Goal: Navigation & Orientation: Find specific page/section

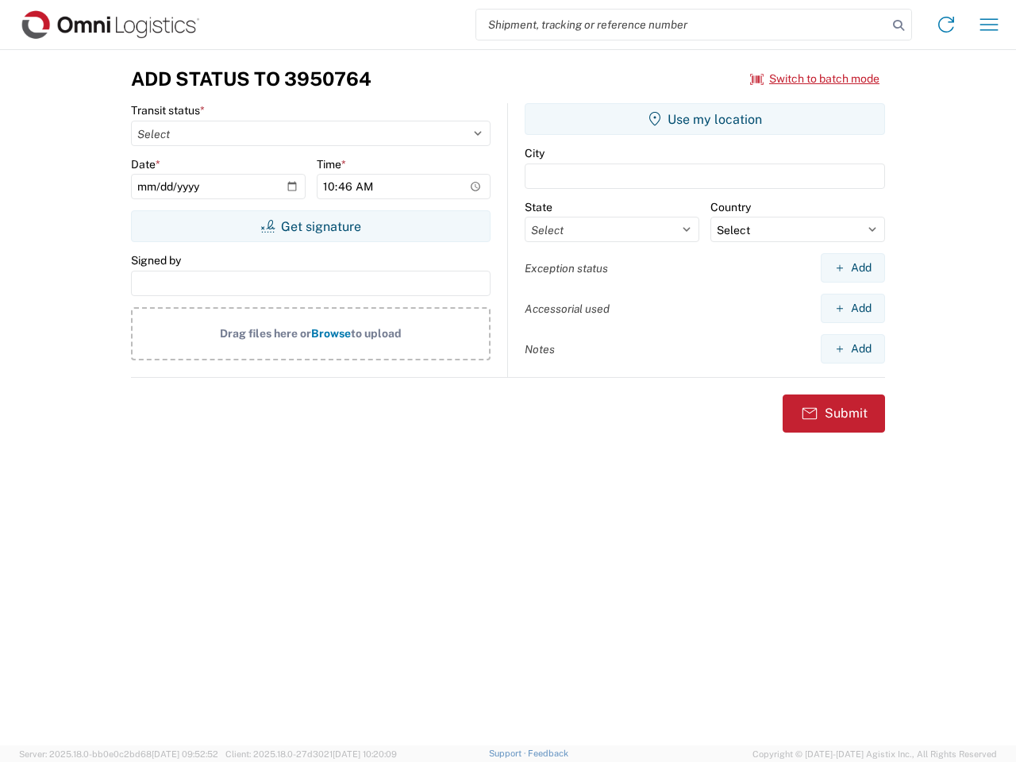
click at [682, 25] on input "search" at bounding box center [681, 25] width 411 height 30
click at [898, 25] on icon at bounding box center [898, 25] width 22 height 22
click at [946, 25] on icon at bounding box center [945, 24] width 25 height 25
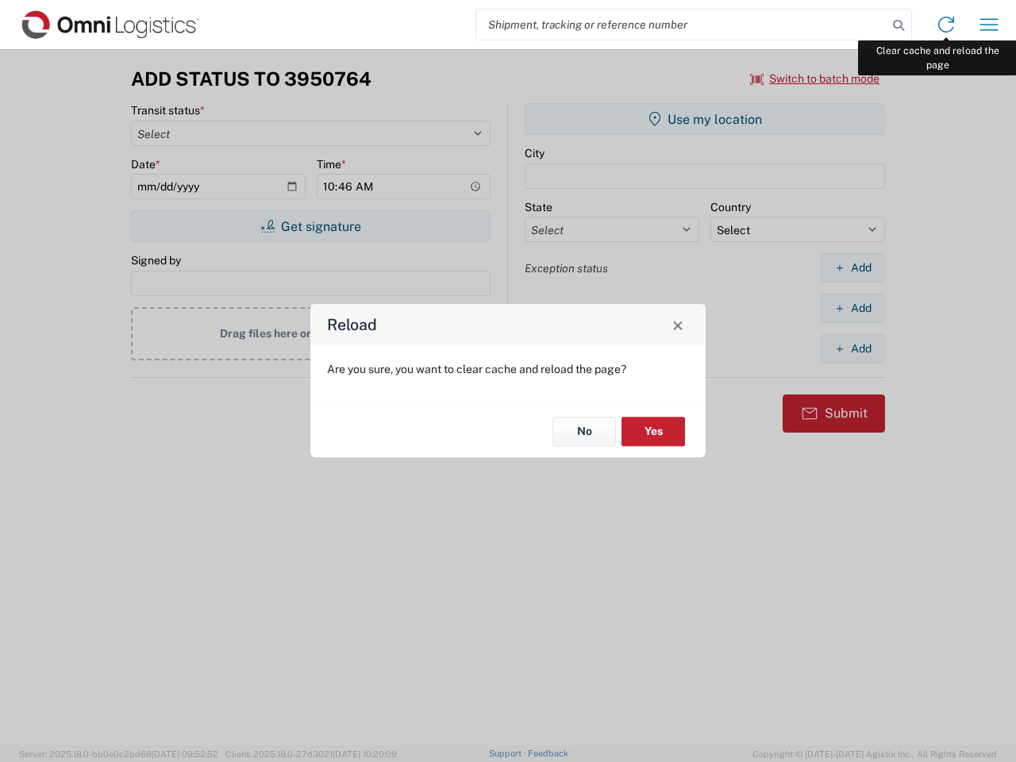
click at [989, 25] on div "Reload Are you sure, you want to clear cache and reload the page? No Yes" at bounding box center [508, 381] width 1016 height 762
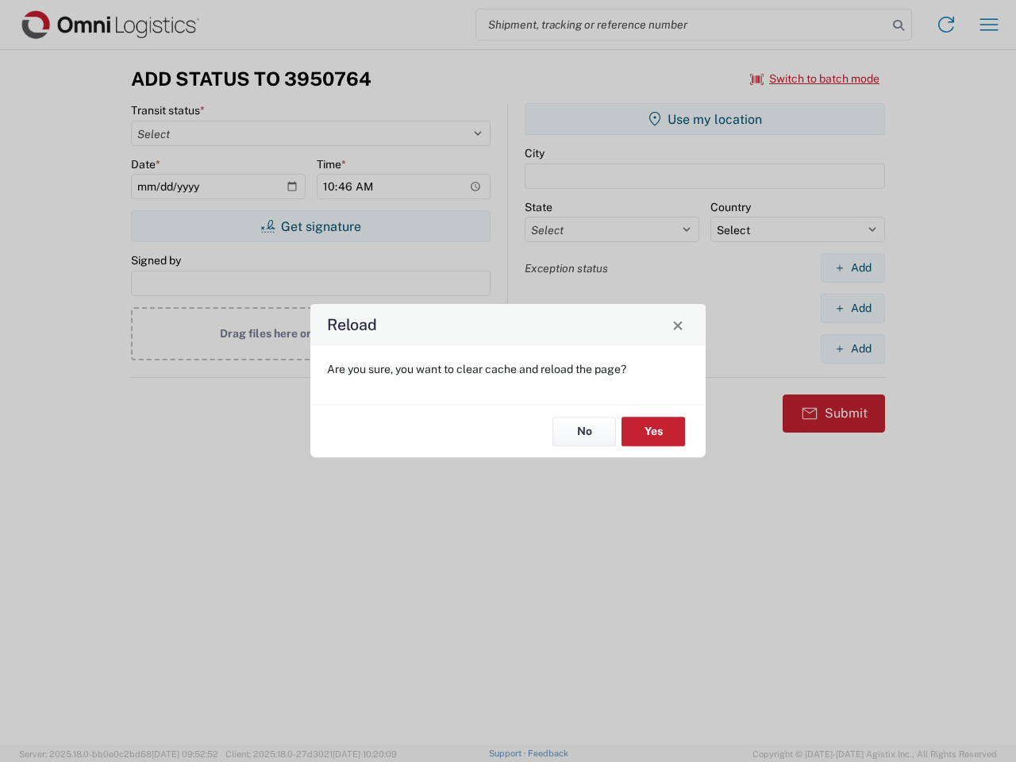
click at [815, 79] on div "Reload Are you sure, you want to clear cache and reload the page? No Yes" at bounding box center [508, 381] width 1016 height 762
click at [310, 226] on div "Reload Are you sure, you want to clear cache and reload the page? No Yes" at bounding box center [508, 381] width 1016 height 762
click at [705, 119] on div "Reload Are you sure, you want to clear cache and reload the page? No Yes" at bounding box center [508, 381] width 1016 height 762
click at [852, 267] on div "Reload Are you sure, you want to clear cache and reload the page? No Yes" at bounding box center [508, 381] width 1016 height 762
click at [852, 308] on div "Reload Are you sure, you want to clear cache and reload the page? No Yes" at bounding box center [508, 381] width 1016 height 762
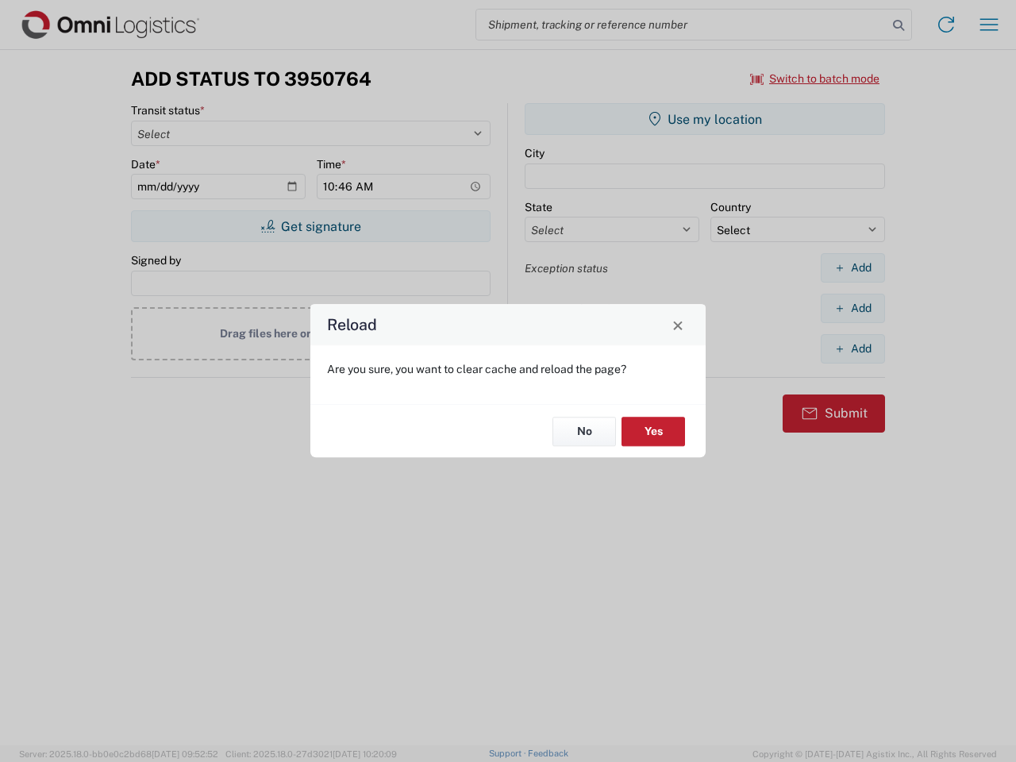
click at [852, 348] on div "Reload Are you sure, you want to clear cache and reload the page? No Yes" at bounding box center [508, 381] width 1016 height 762
